Goal: Complete application form

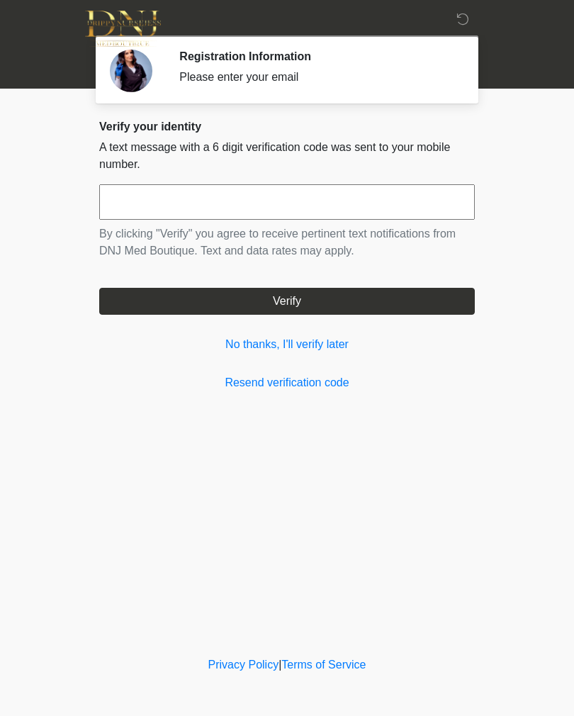
click at [361, 203] on input "text" at bounding box center [287, 201] width 376 height 35
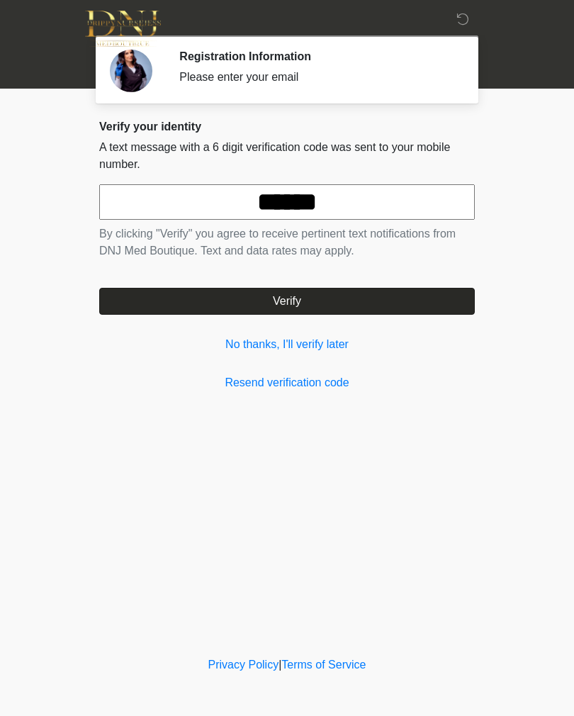
type input "******"
click at [412, 305] on button "Verify" at bounding box center [287, 301] width 376 height 27
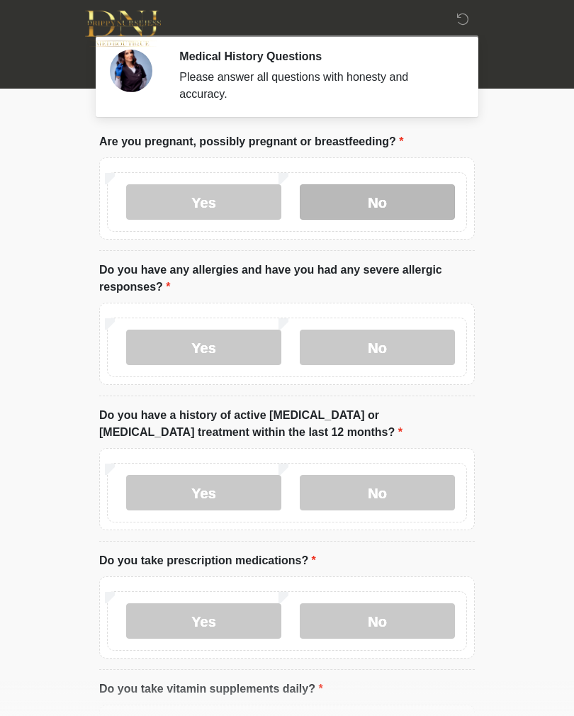
click at [411, 196] on label "No" at bounding box center [377, 201] width 155 height 35
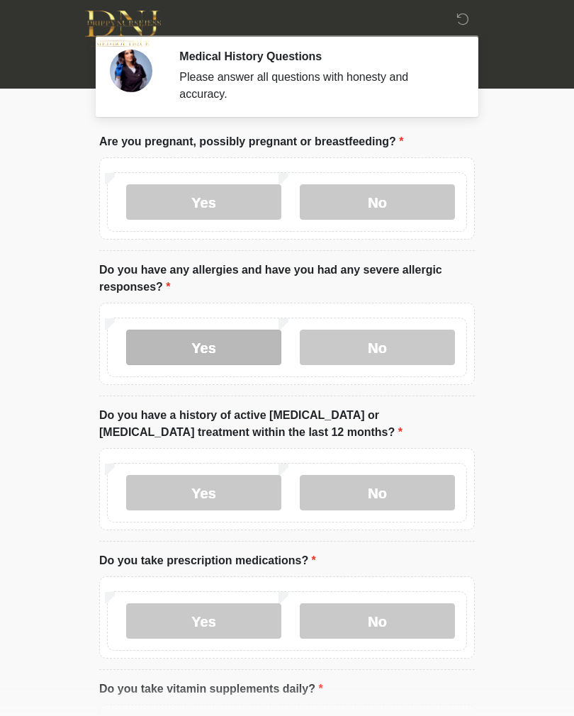
click at [204, 336] on label "Yes" at bounding box center [203, 346] width 155 height 35
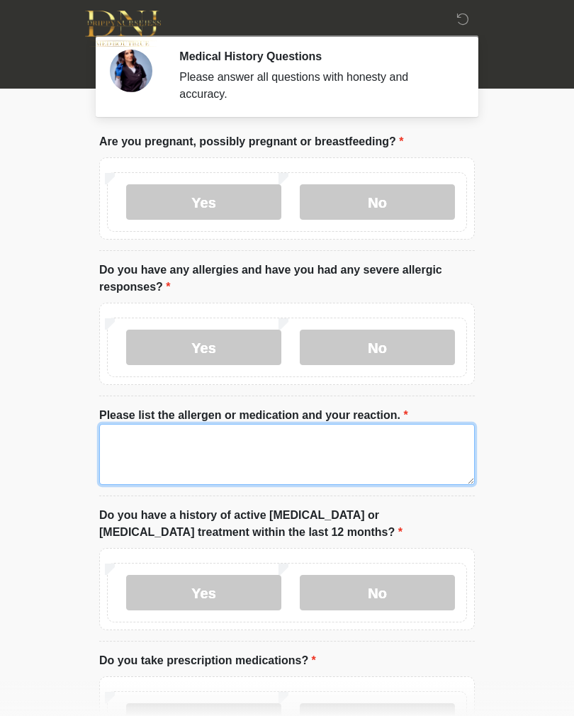
click at [341, 454] on textarea "Please list the allergen or medication and your reaction." at bounding box center [287, 454] width 376 height 61
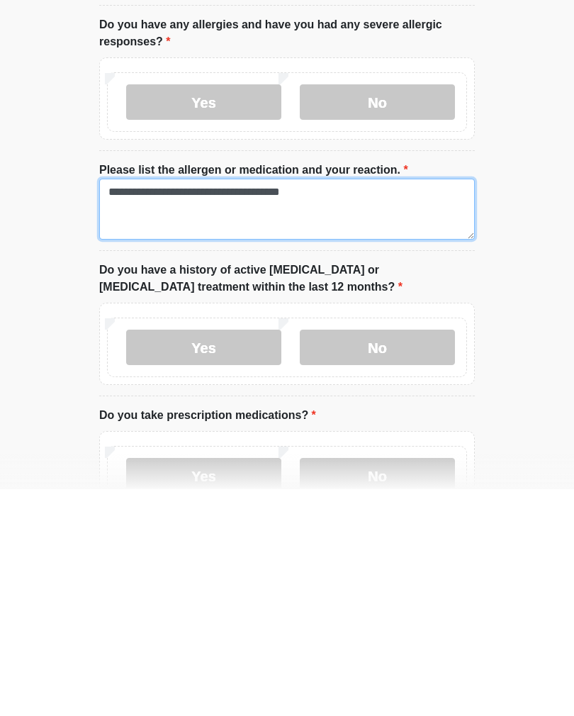
scroll to position [26, 0]
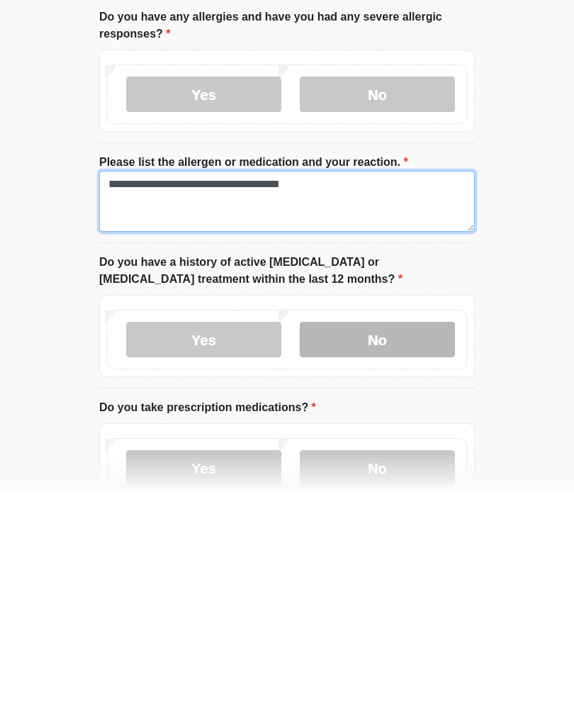
type textarea "**********"
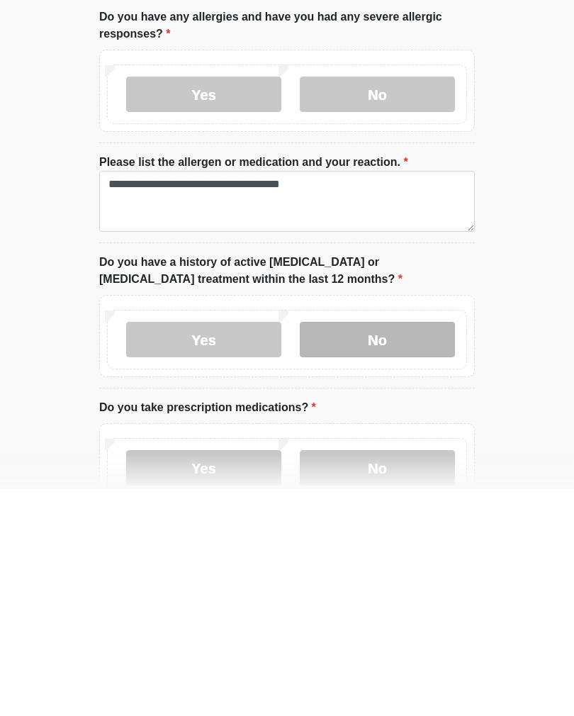
click at [398, 548] on label "No" at bounding box center [377, 565] width 155 height 35
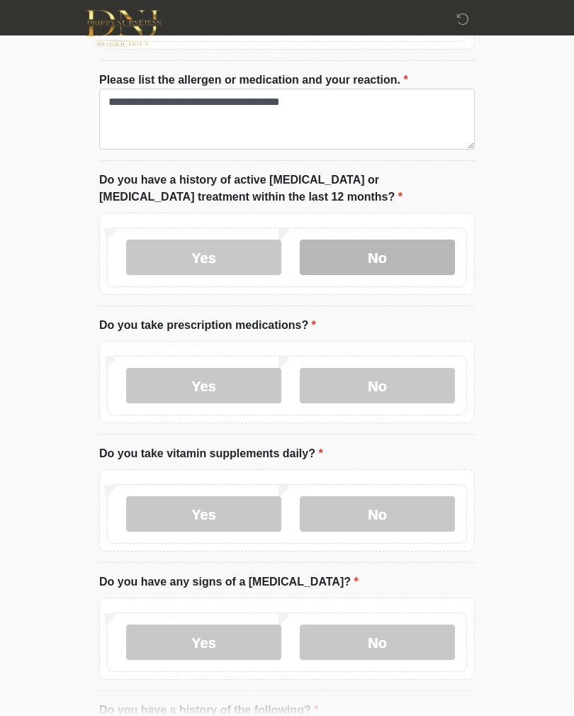
scroll to position [337, 0]
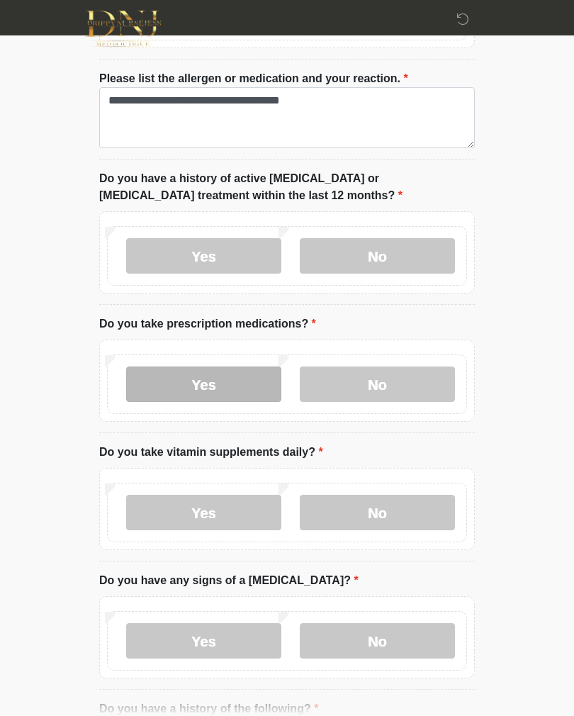
click at [235, 387] on label "Yes" at bounding box center [203, 383] width 155 height 35
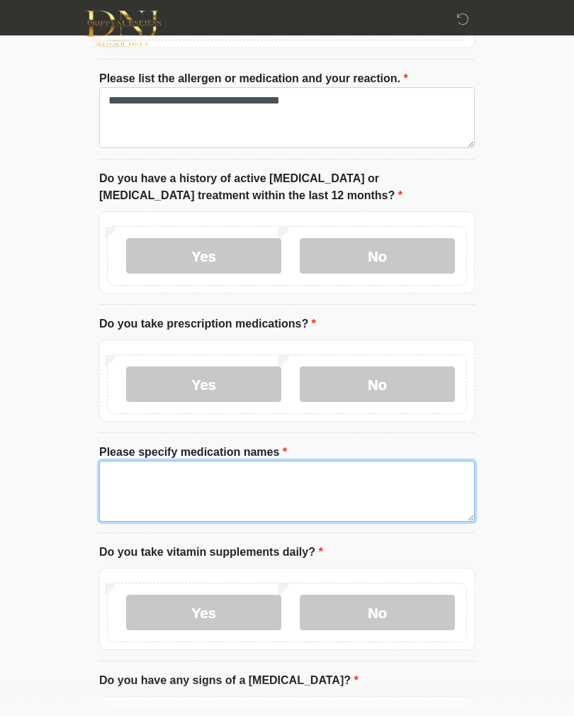
click at [359, 484] on textarea "Please specify medication names" at bounding box center [287, 491] width 376 height 61
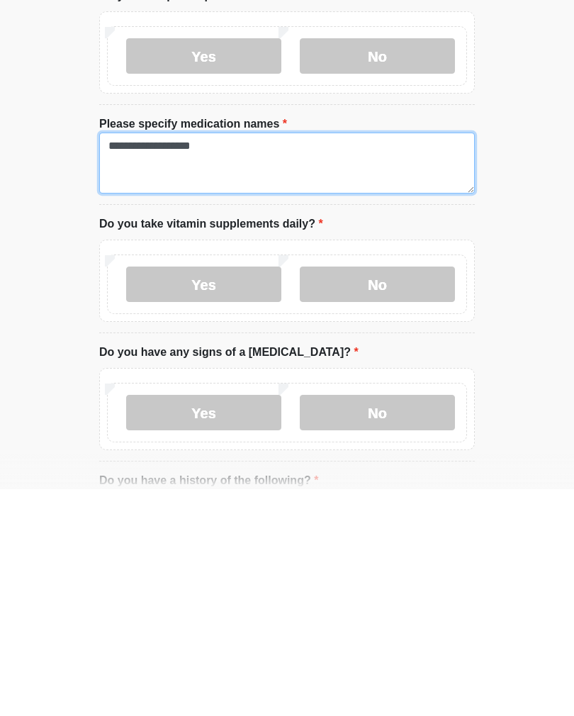
scroll to position [441, 0]
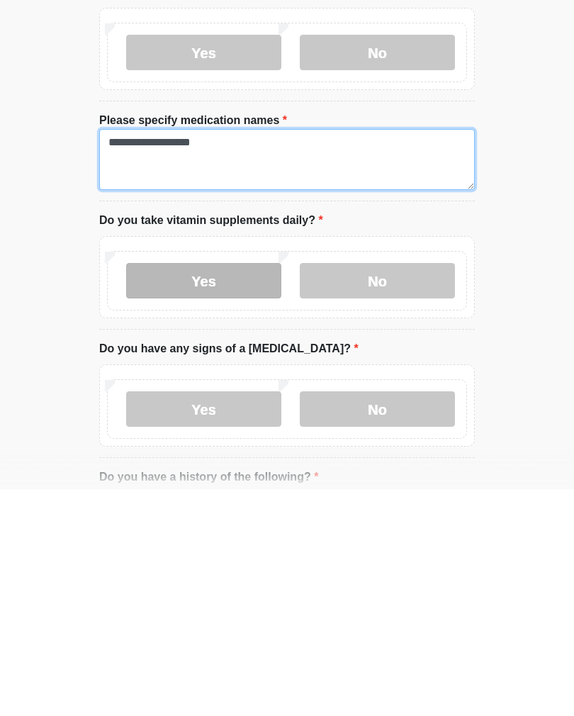
type textarea "**********"
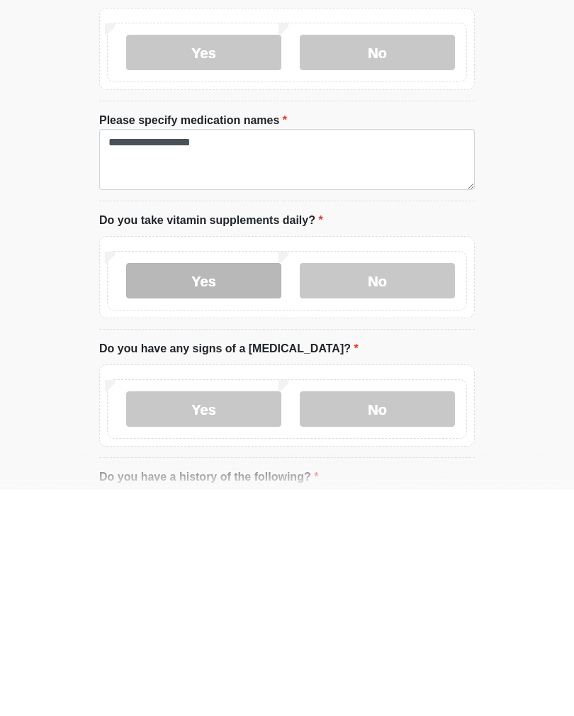
click at [225, 490] on label "Yes" at bounding box center [203, 507] width 155 height 35
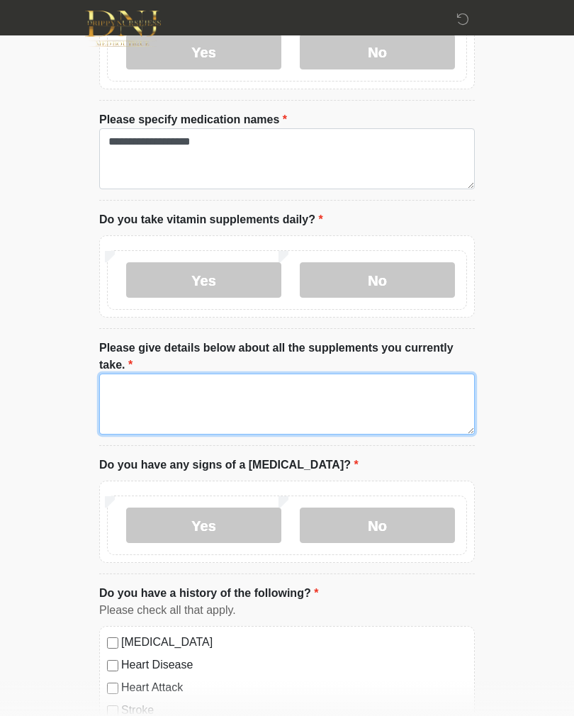
click at [385, 395] on textarea "Please give details below about all the supplements you currently take." at bounding box center [287, 403] width 376 height 61
type textarea "*"
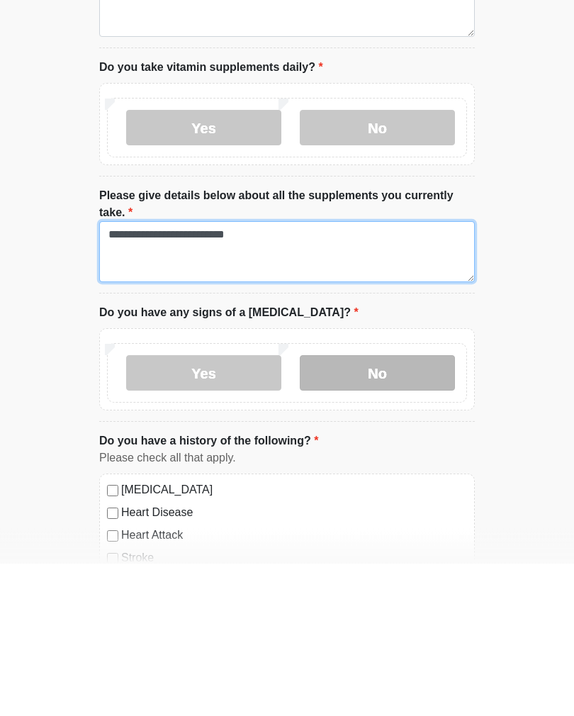
type textarea "**********"
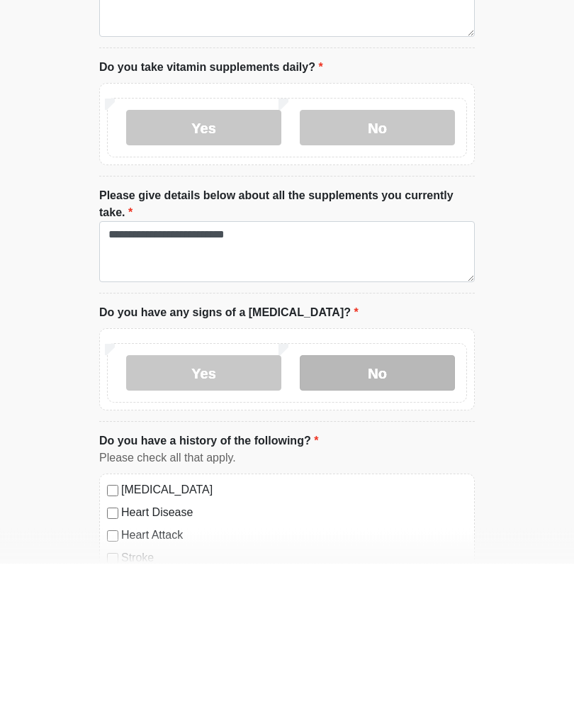
click at [409, 508] on label "No" at bounding box center [377, 525] width 155 height 35
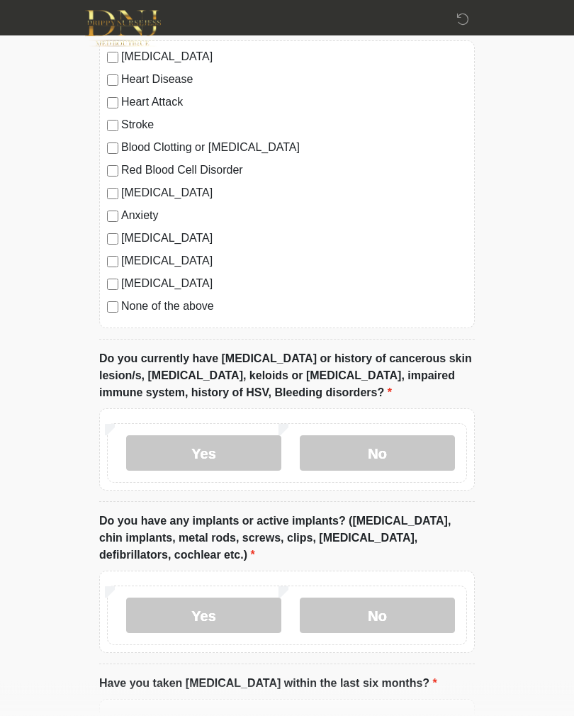
scroll to position [1251, 0]
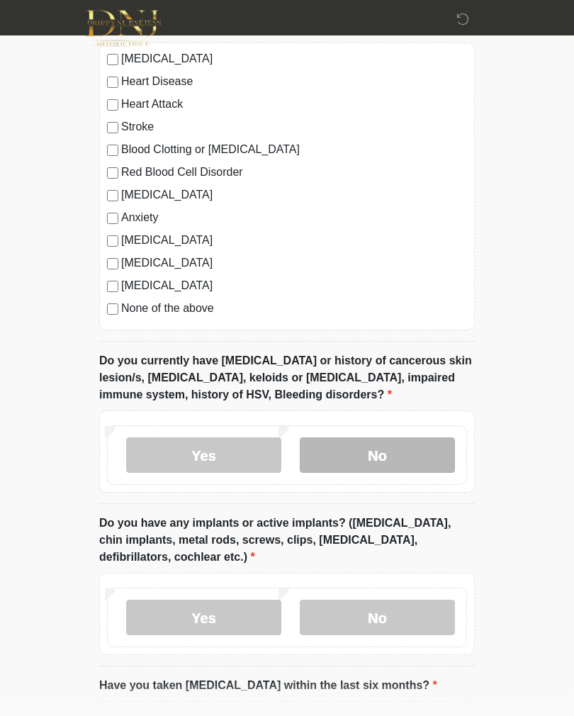
click at [429, 444] on label "No" at bounding box center [377, 455] width 155 height 35
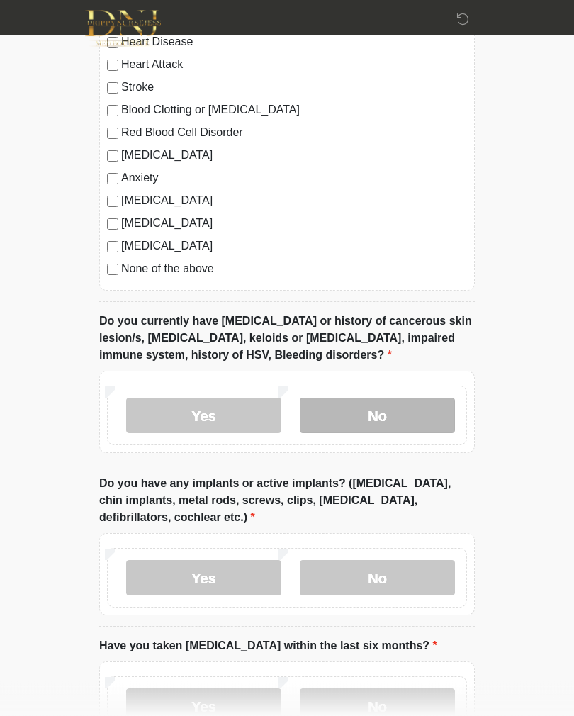
scroll to position [1342, 0]
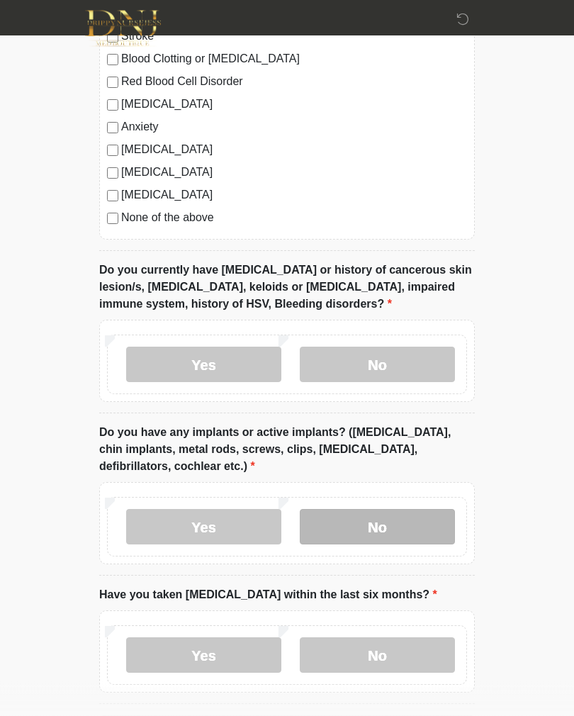
click at [412, 513] on label "No" at bounding box center [377, 526] width 155 height 35
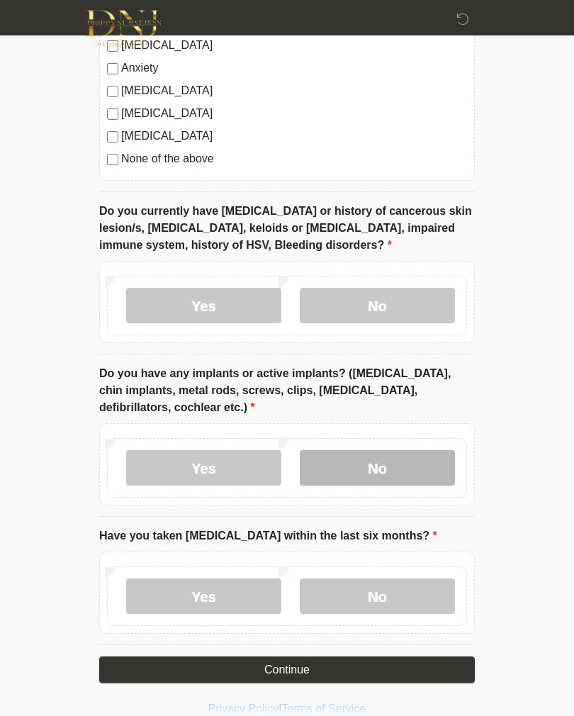
scroll to position [1419, 0]
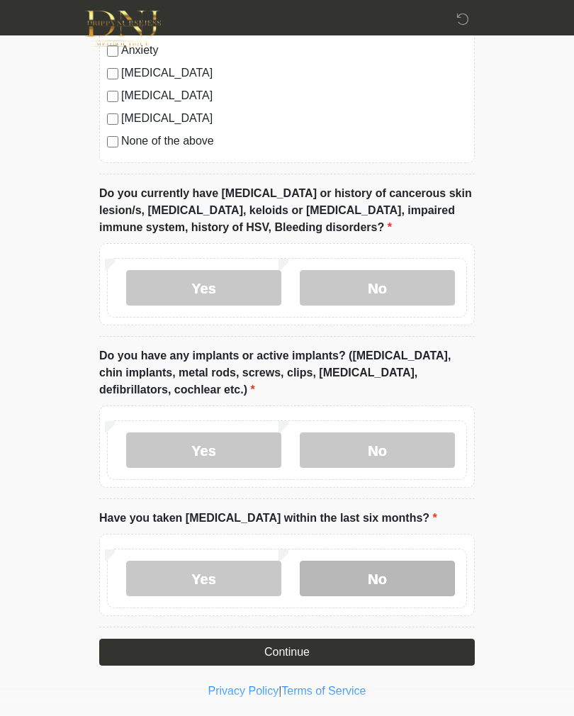
click at [402, 569] on label "No" at bounding box center [377, 577] width 155 height 35
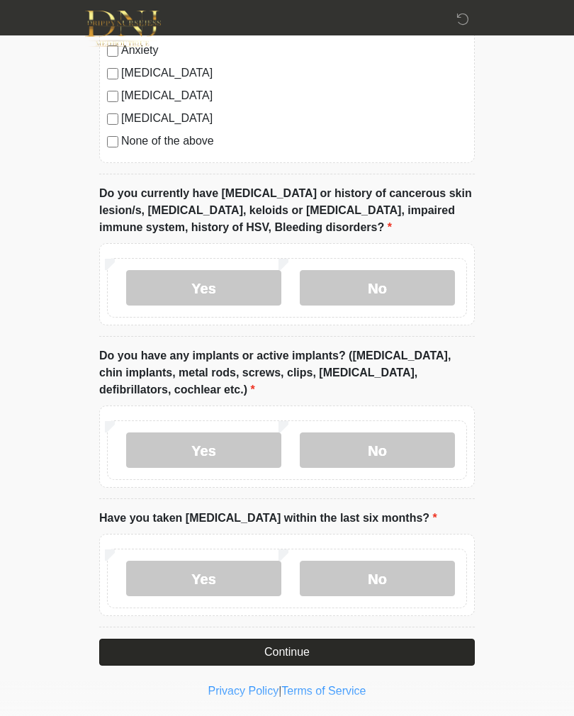
click at [383, 641] on button "Continue" at bounding box center [287, 651] width 376 height 27
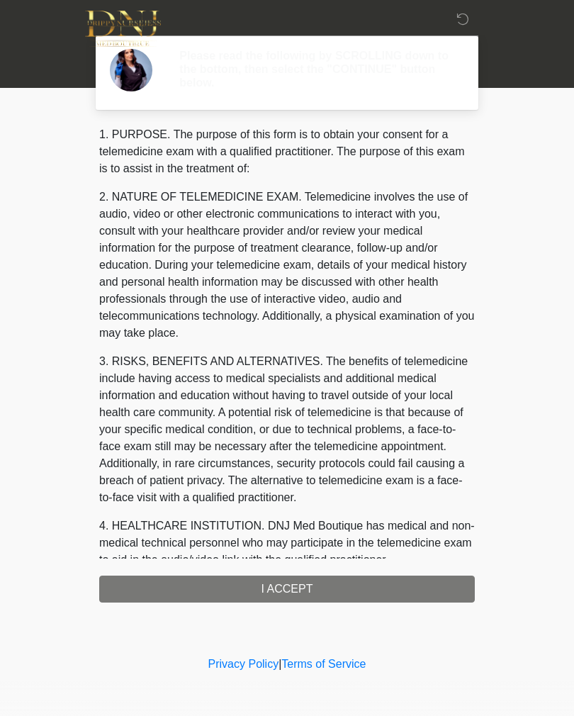
scroll to position [0, 0]
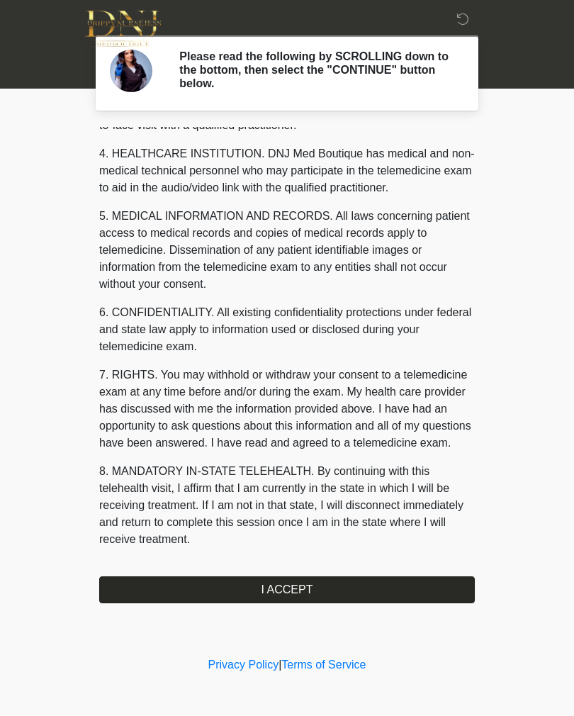
click at [395, 582] on button "I ACCEPT" at bounding box center [287, 589] width 376 height 27
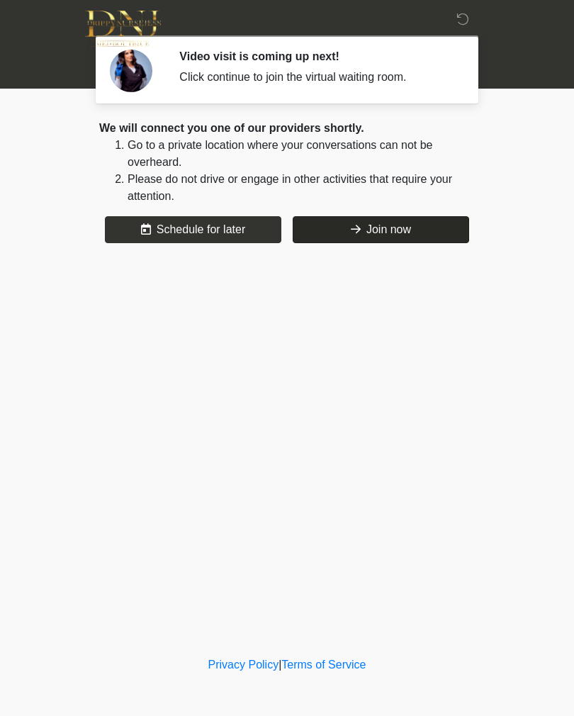
click at [372, 222] on button "Join now" at bounding box center [381, 229] width 176 height 27
